Goal: Task Accomplishment & Management: Manage account settings

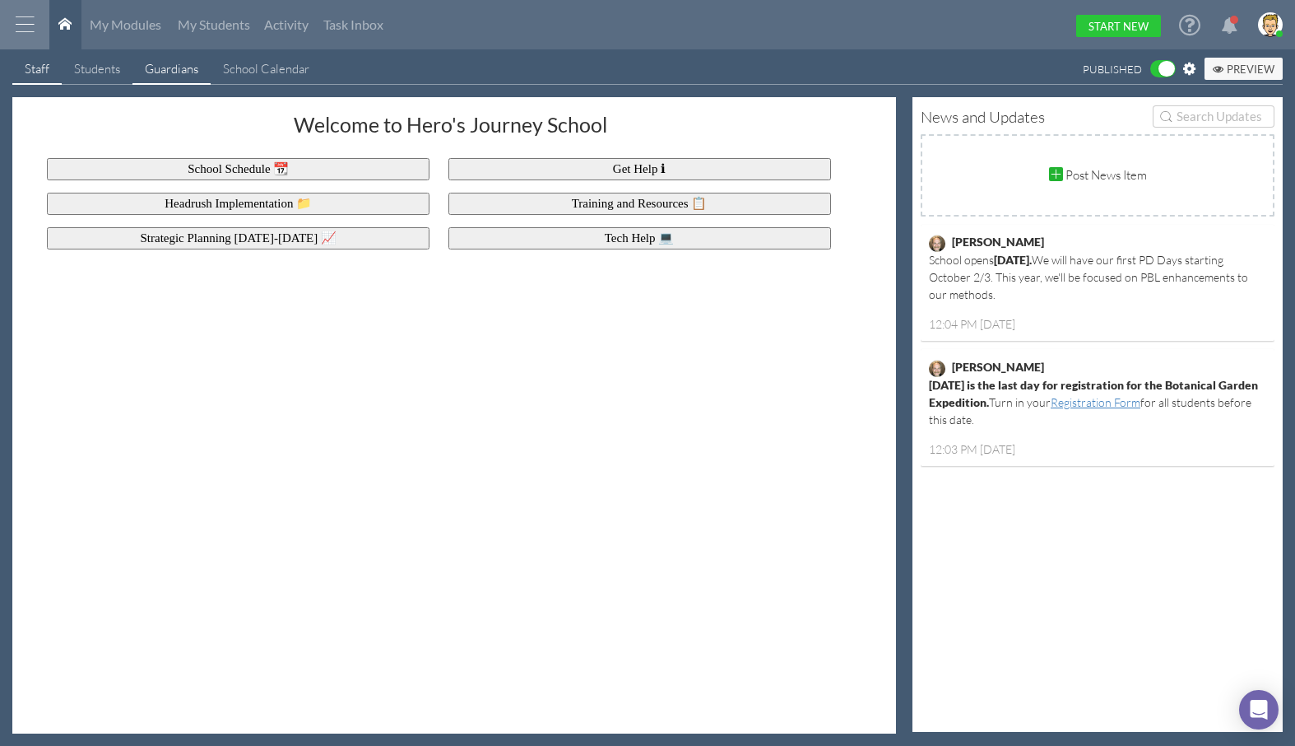
click at [176, 68] on div "Guardians" at bounding box center [171, 68] width 53 height 17
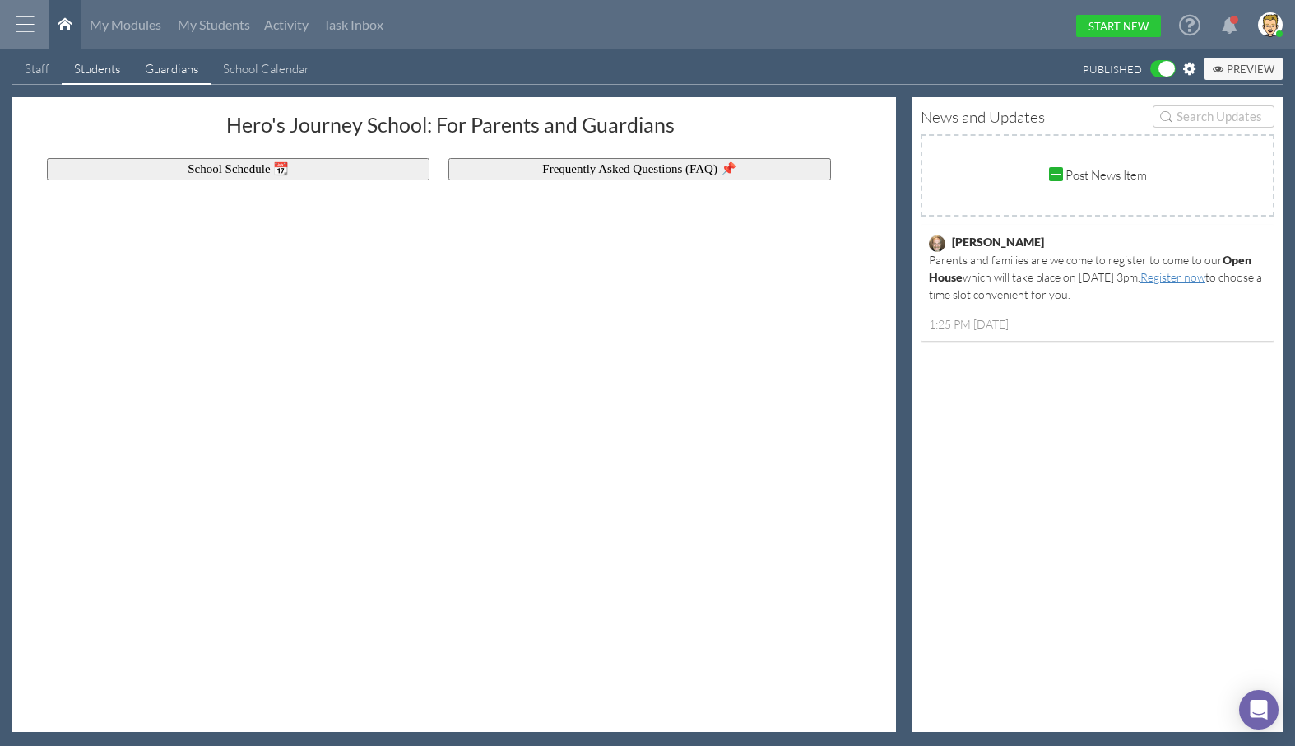
click at [85, 67] on div "Students" at bounding box center [97, 68] width 46 height 17
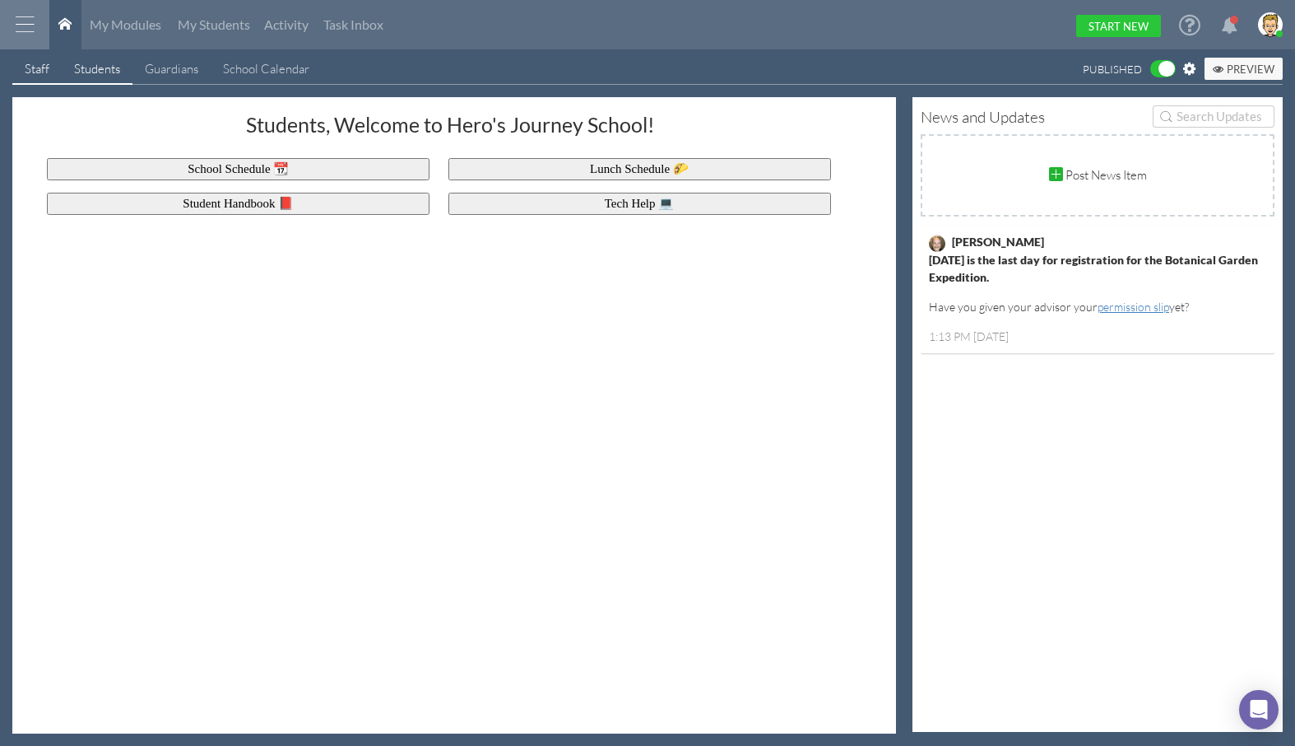
click at [36, 71] on div "Staff" at bounding box center [37, 68] width 25 height 17
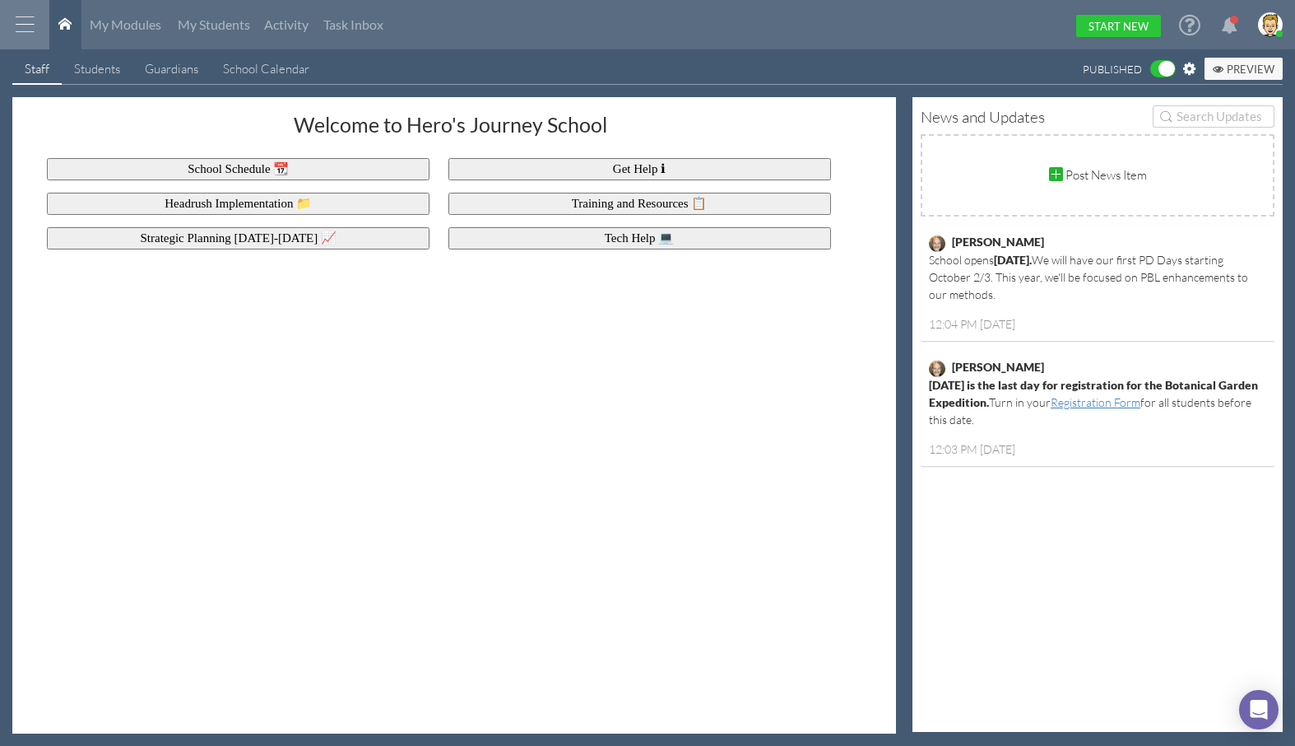
click at [1189, 72] on icon at bounding box center [1189, 69] width 12 height 15
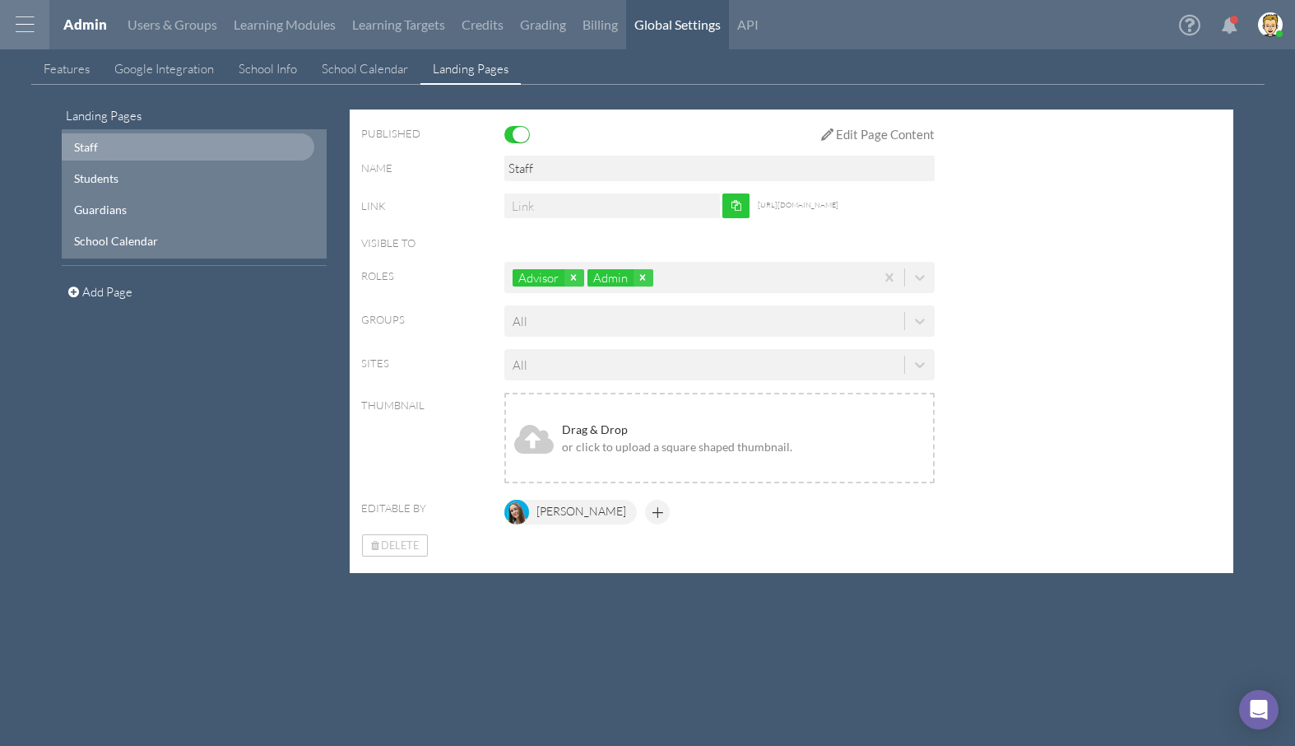
click at [728, 322] on div "All" at bounding box center [704, 321] width 400 height 27
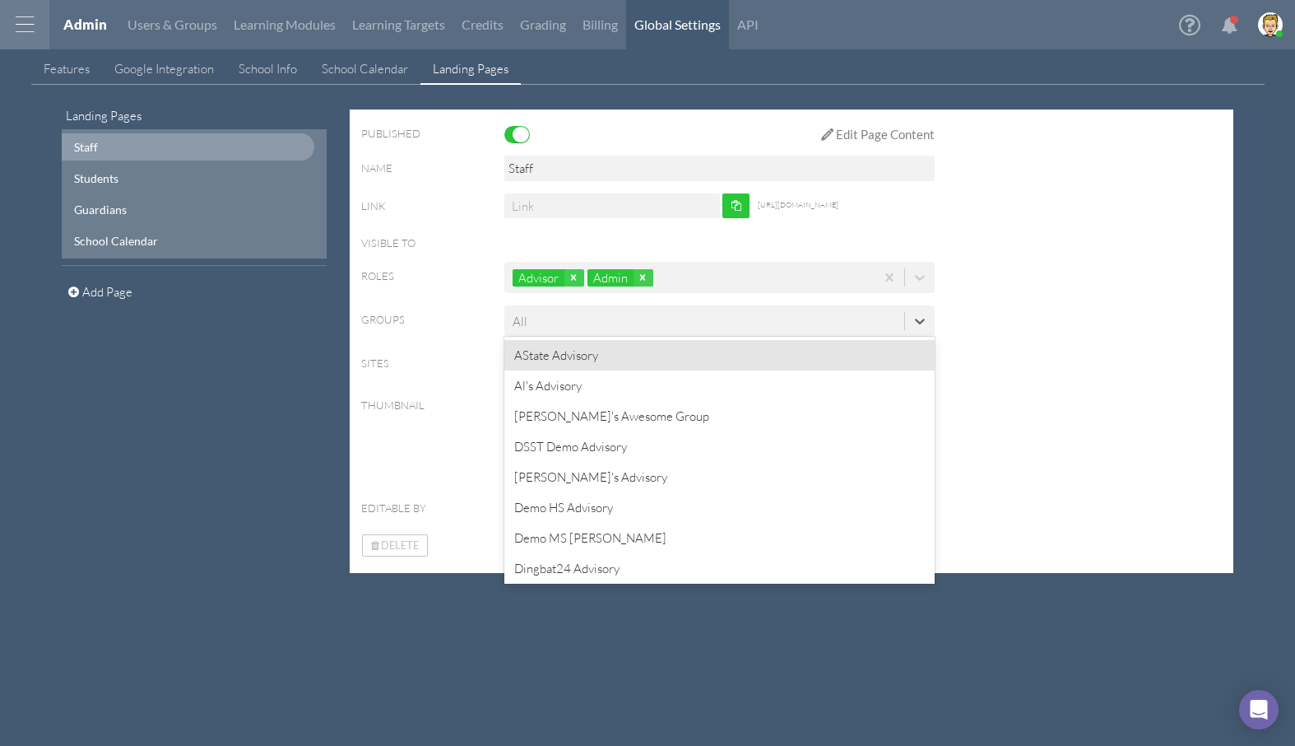
click at [1122, 301] on div "Roles Advisor Admin" at bounding box center [791, 284] width 861 height 44
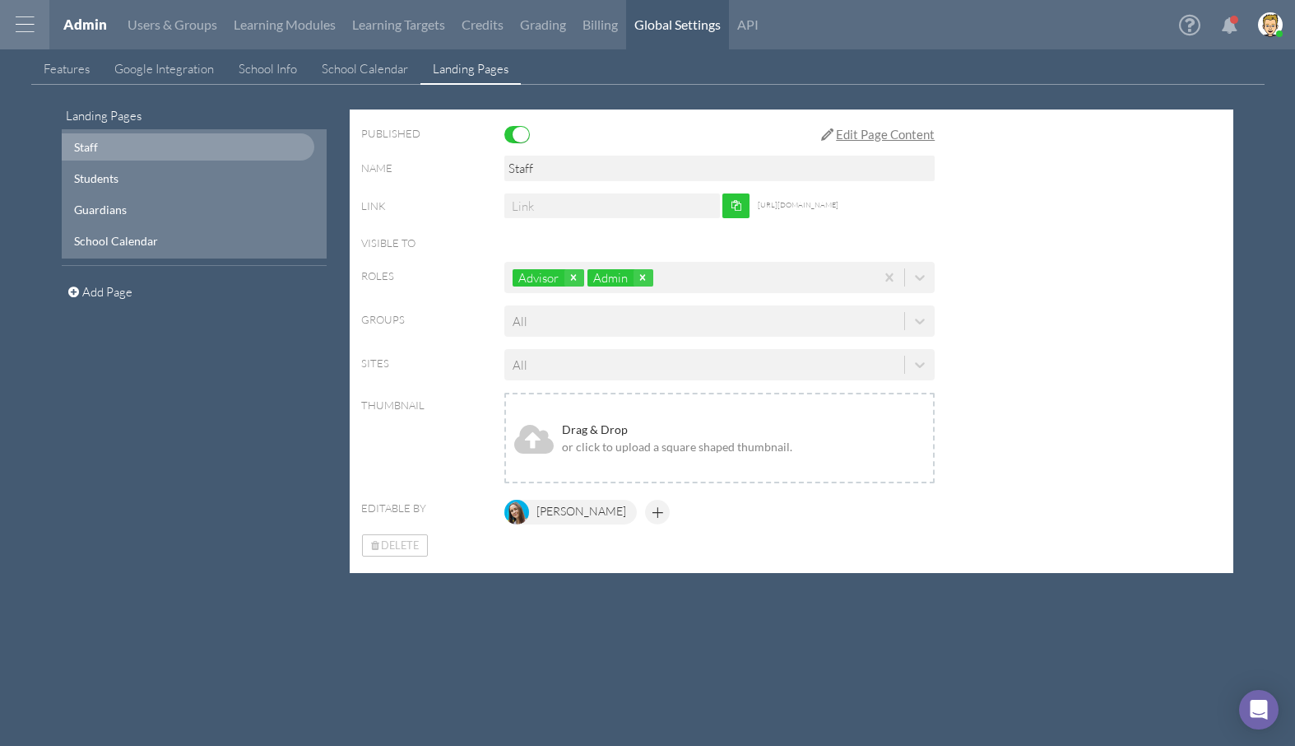
click at [886, 136] on div "Edit Page Content" at bounding box center [885, 134] width 99 height 17
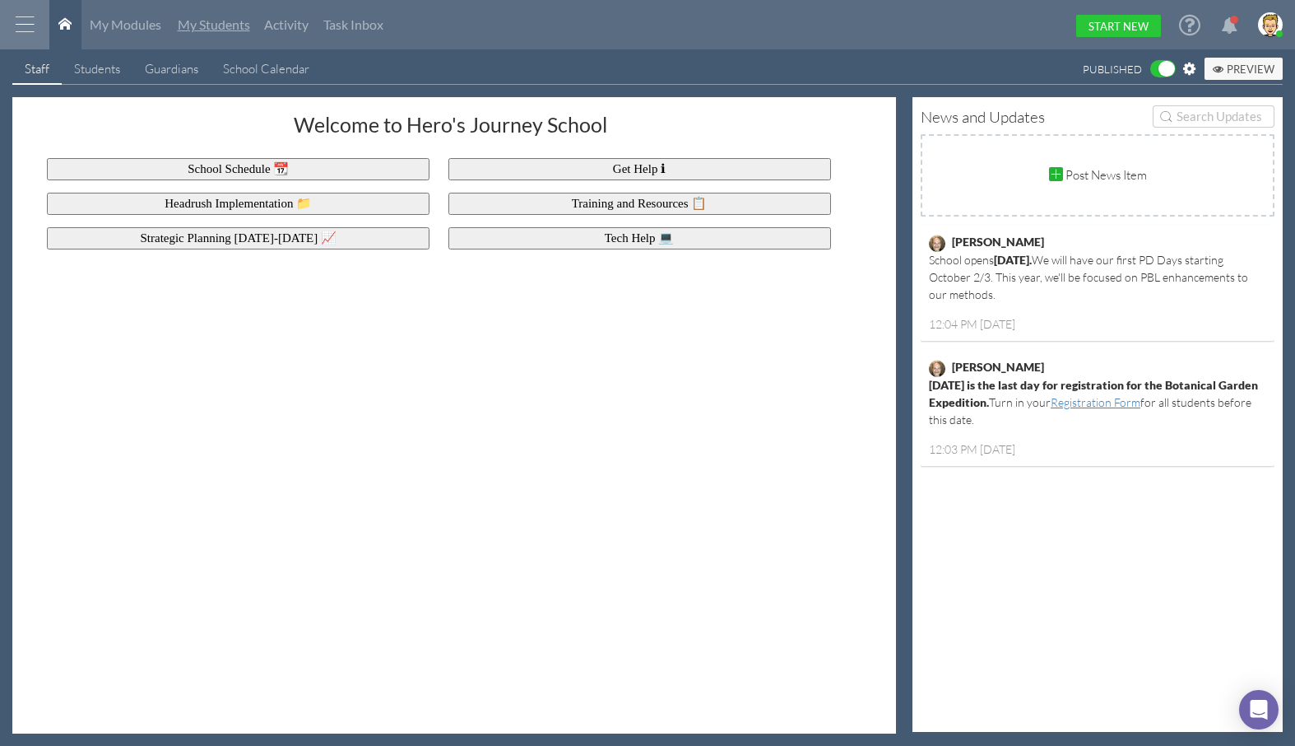
click at [202, 22] on span "My Students" at bounding box center [214, 24] width 72 height 16
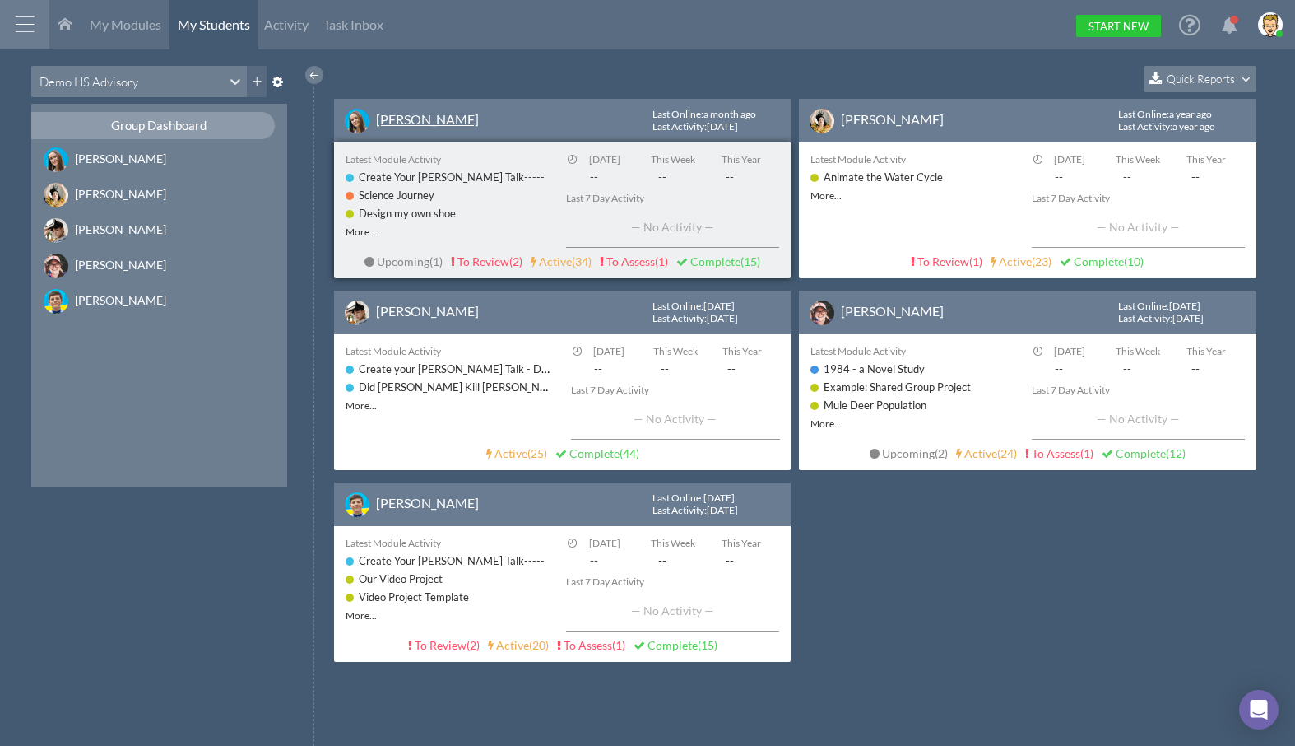
click at [407, 114] on link "[PERSON_NAME]" at bounding box center [427, 119] width 103 height 16
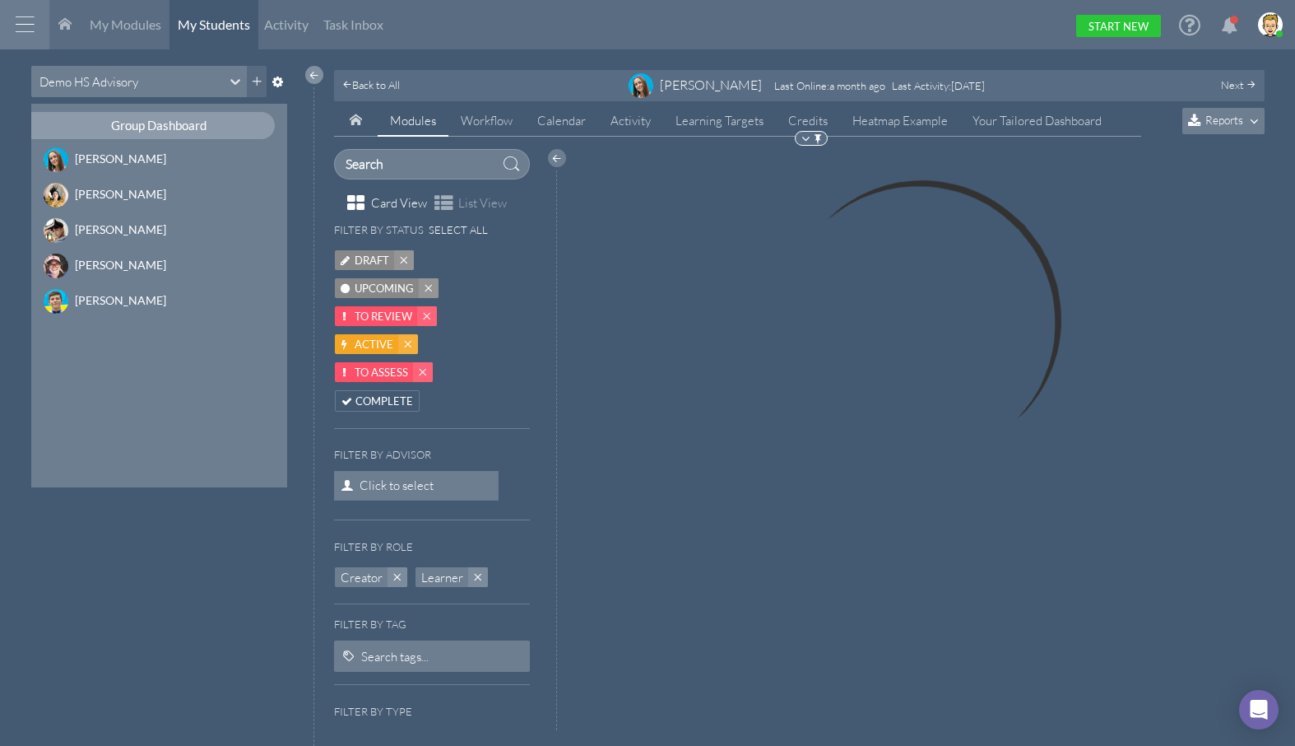
click at [316, 74] on div at bounding box center [314, 75] width 18 height 18
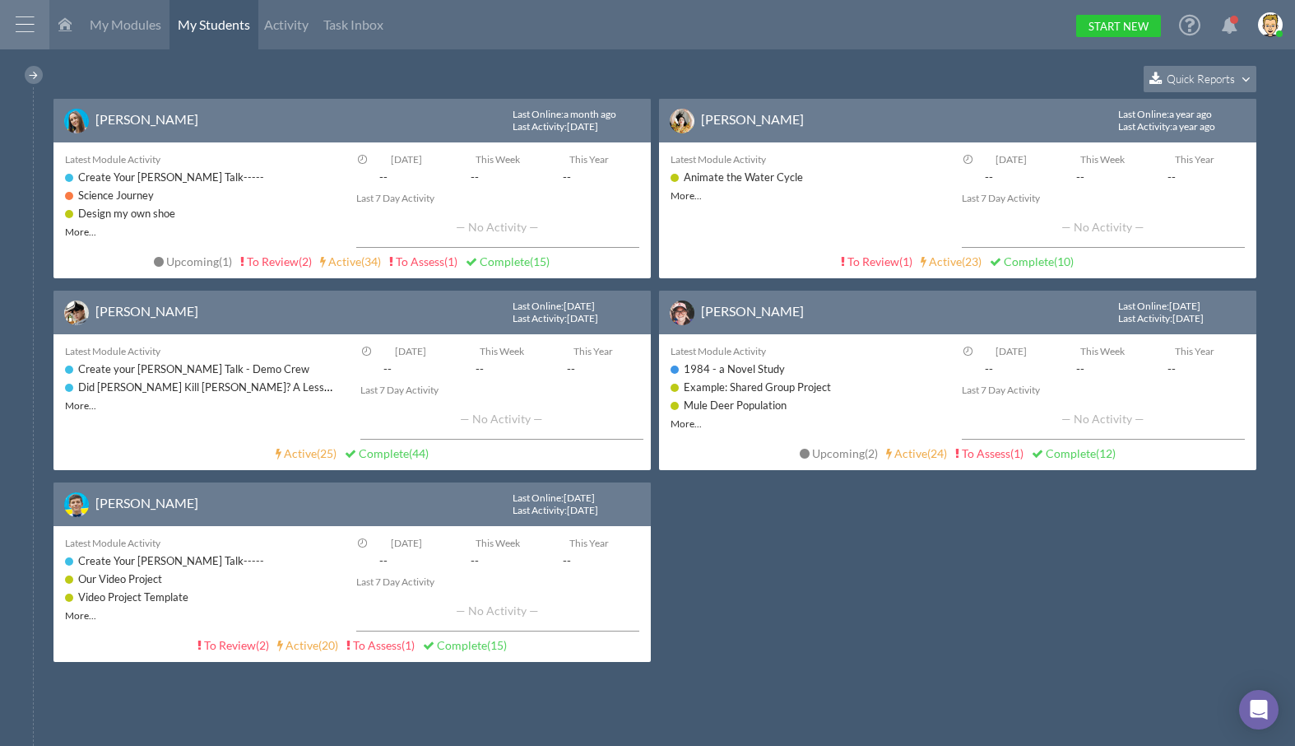
click at [64, 32] on link at bounding box center [65, 24] width 32 height 49
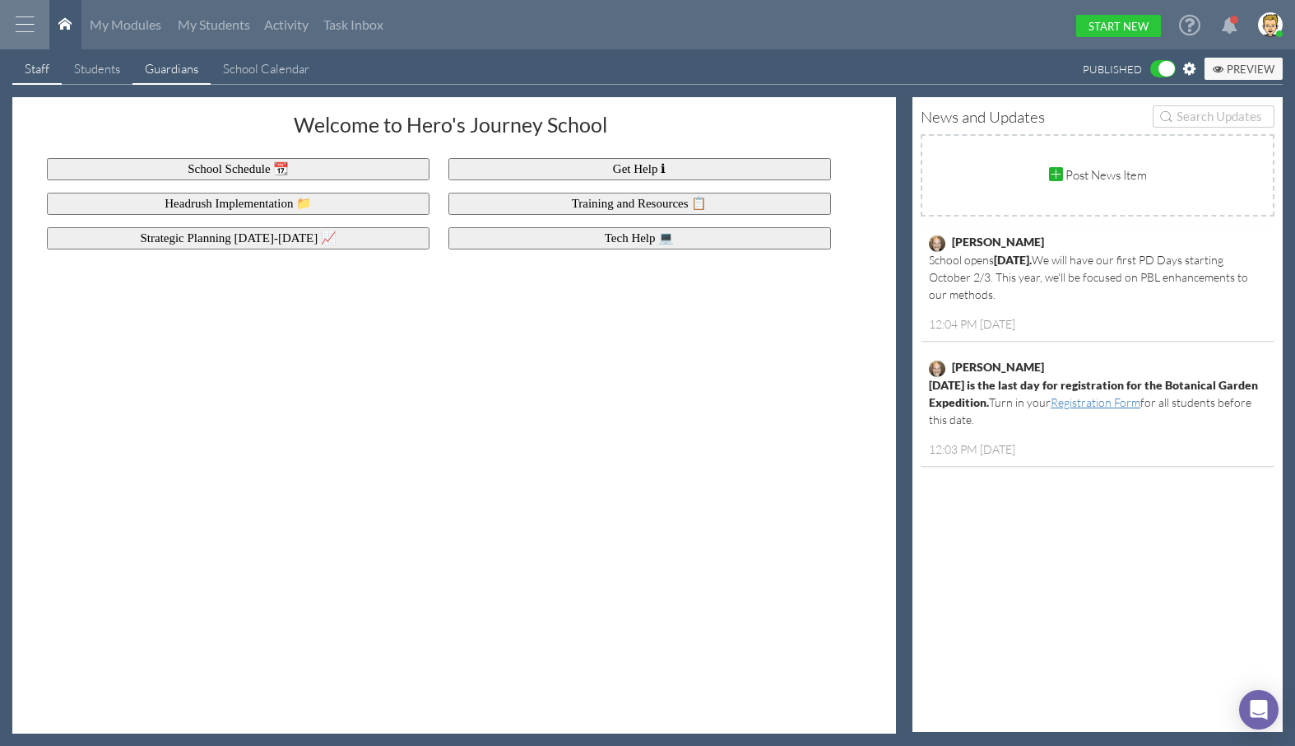
click at [153, 75] on div "Guardians" at bounding box center [171, 68] width 53 height 17
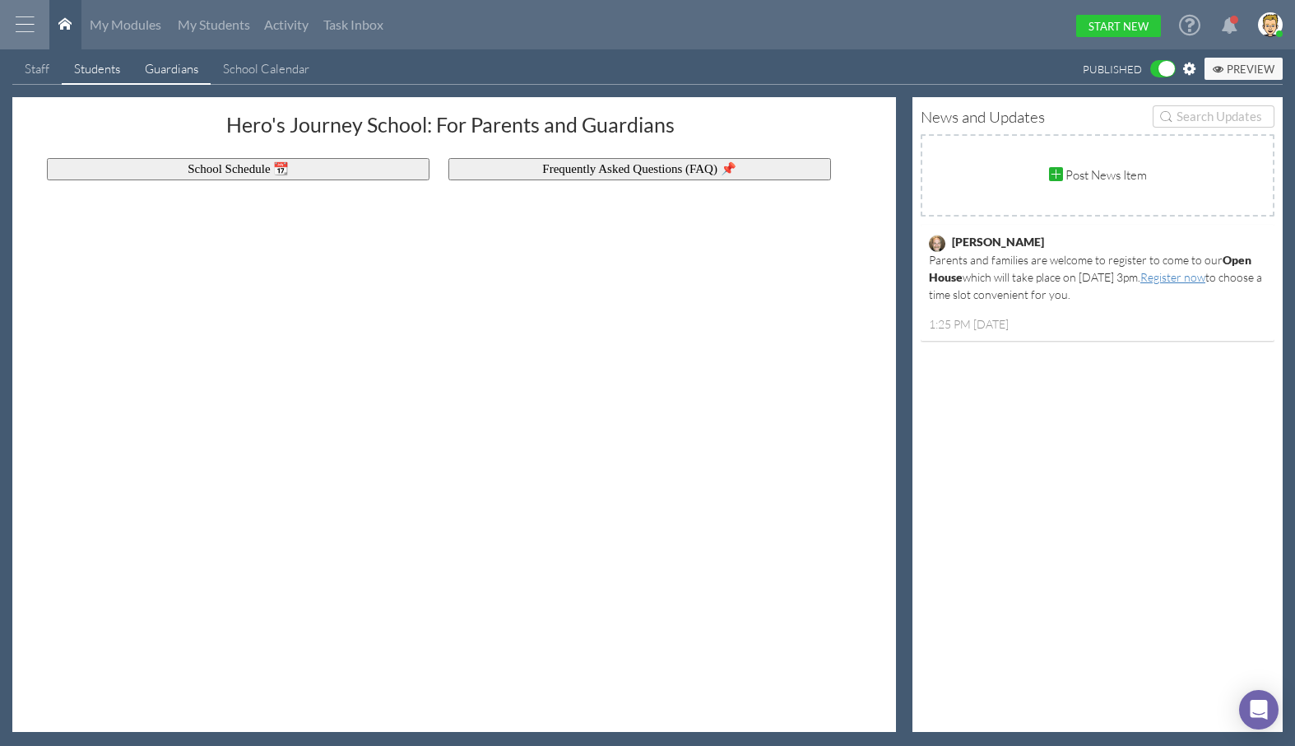
click at [90, 72] on div "Students" at bounding box center [97, 68] width 46 height 17
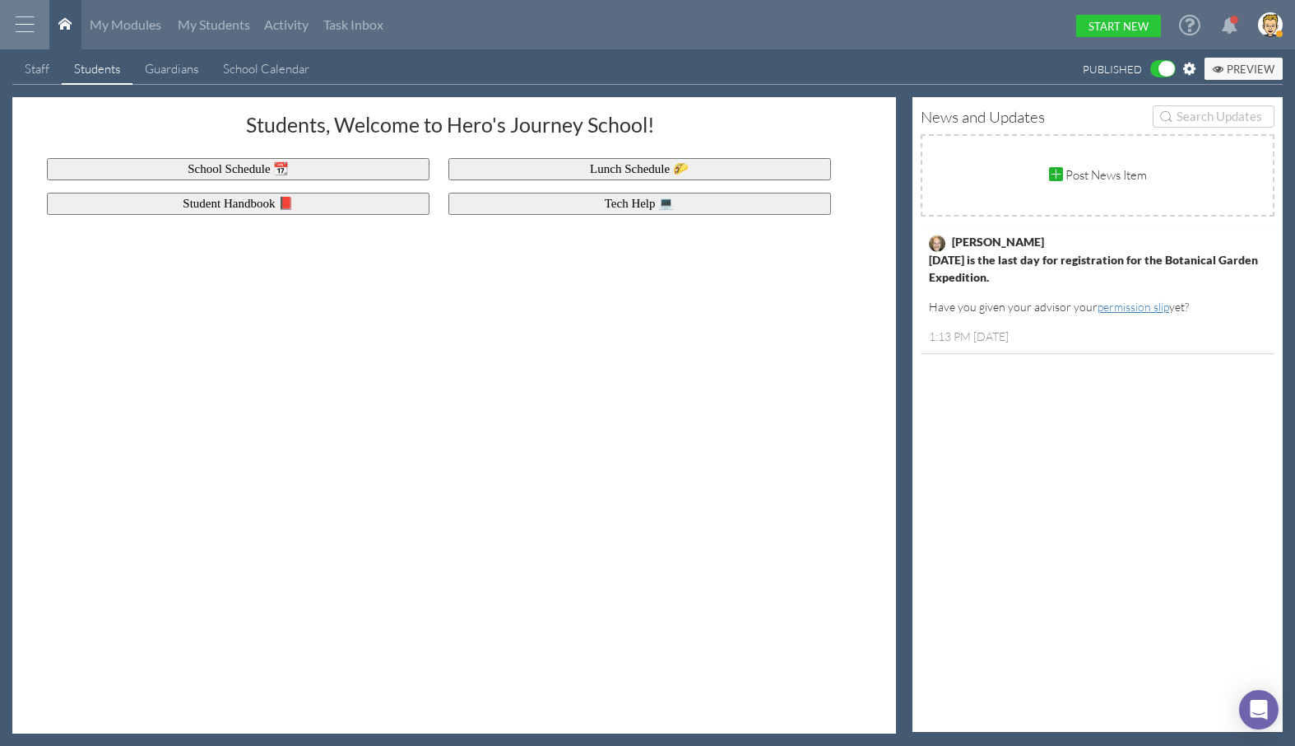
click at [26, 22] on div at bounding box center [24, 24] width 49 height 49
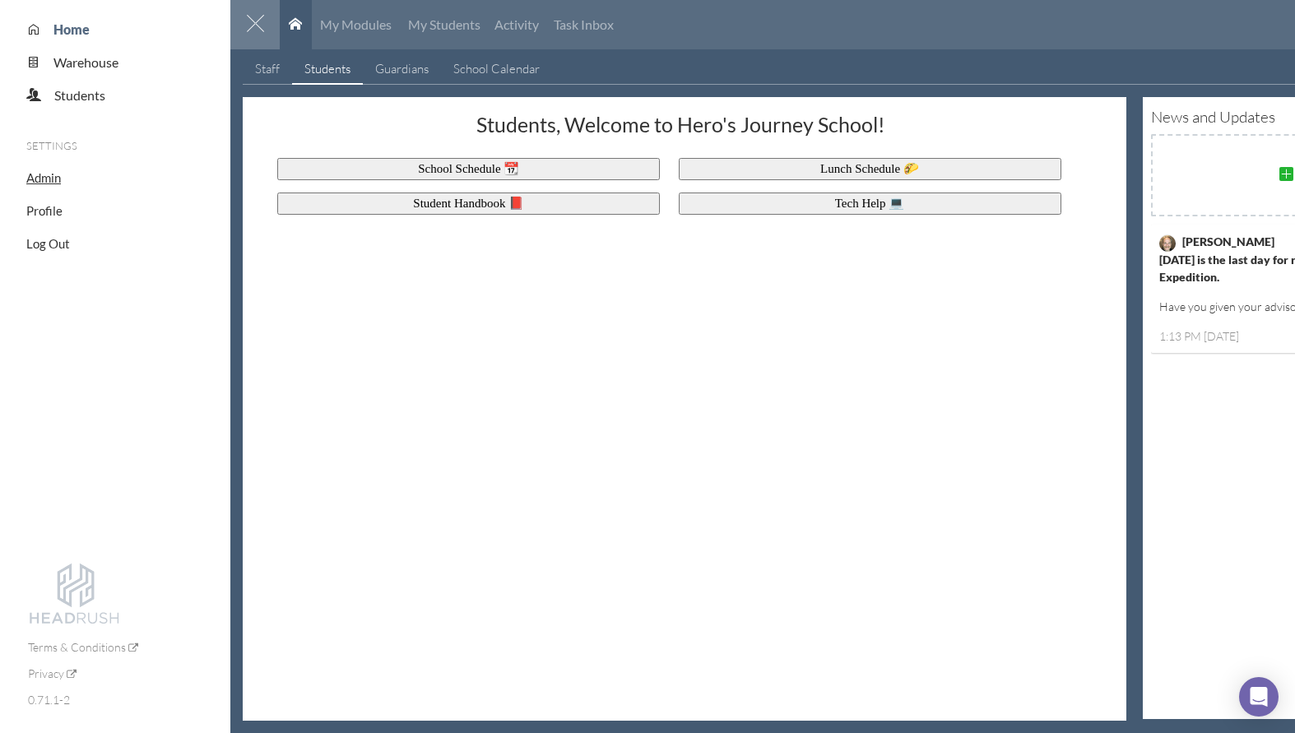
click at [54, 182] on span "Admin" at bounding box center [43, 177] width 35 height 15
select select "20"
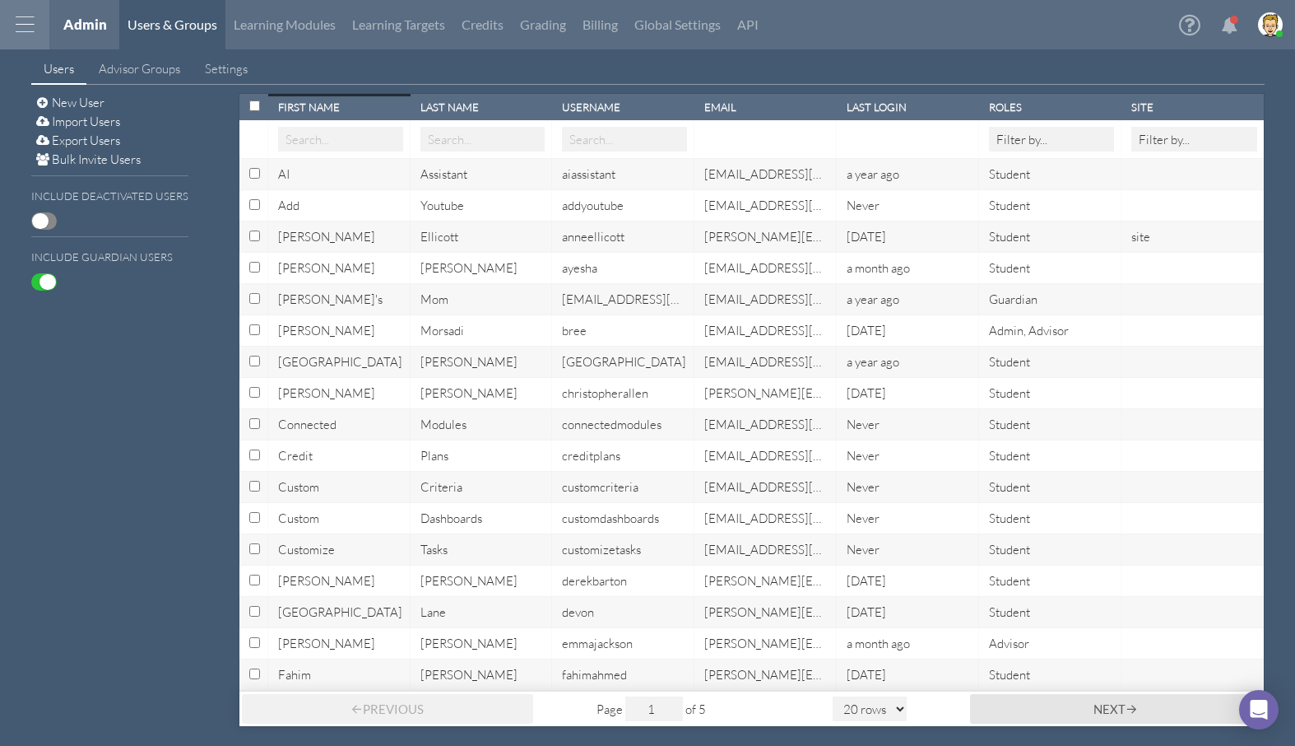
click at [486, 137] on input "text" at bounding box center [482, 139] width 125 height 25
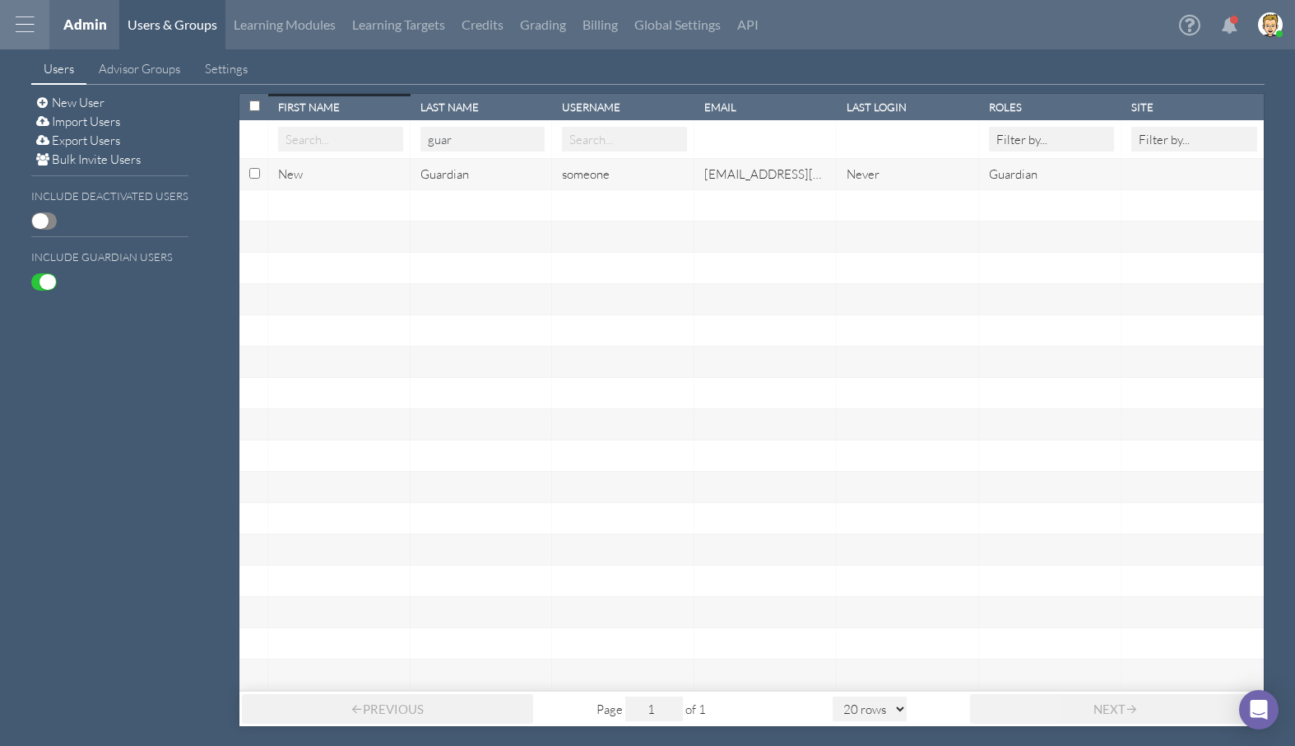
type input "guar"
click at [590, 174] on div "someone" at bounding box center [624, 173] width 125 height 17
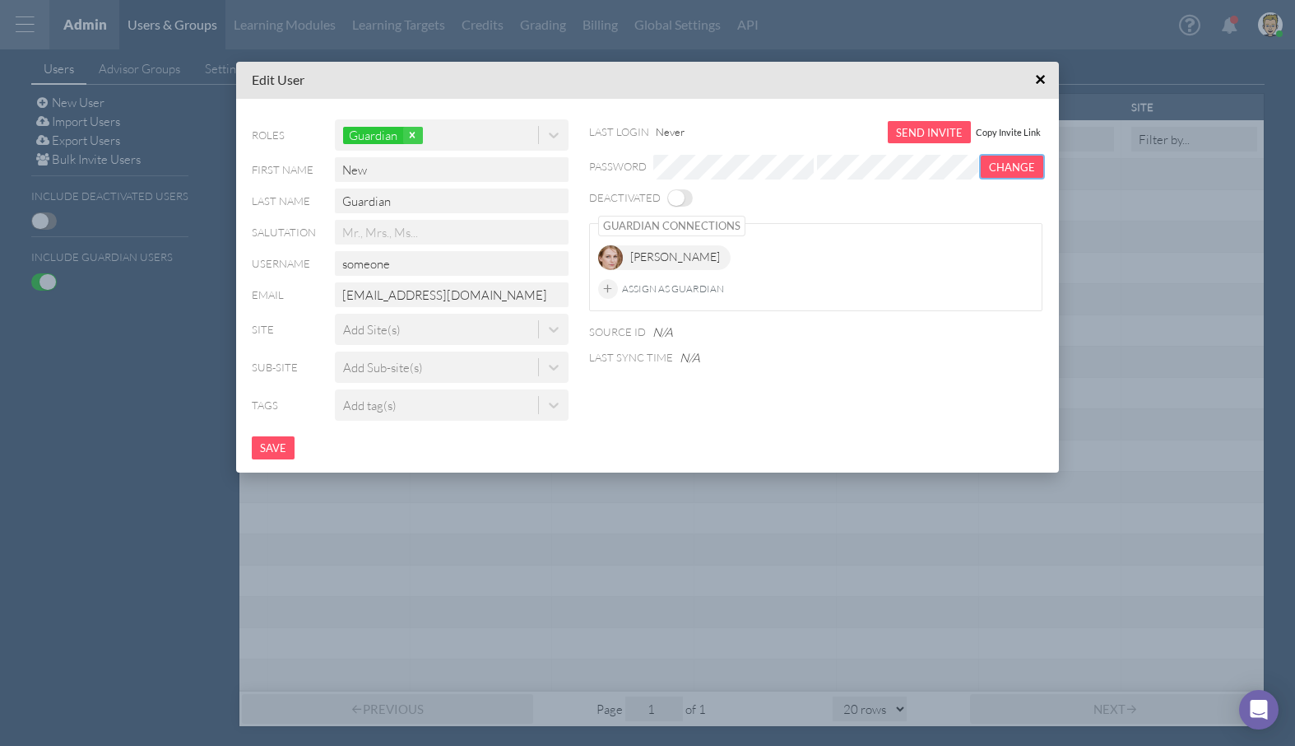
click at [1001, 169] on button "Change" at bounding box center [1012, 167] width 63 height 22
drag, startPoint x: 411, startPoint y: 270, endPoint x: 331, endPoint y: 265, distance: 80.8
click at [331, 265] on div "someone" at bounding box center [453, 263] width 257 height 25
click at [1038, 80] on span "×" at bounding box center [1040, 79] width 11 height 21
